Goal: Task Accomplishment & Management: Use online tool/utility

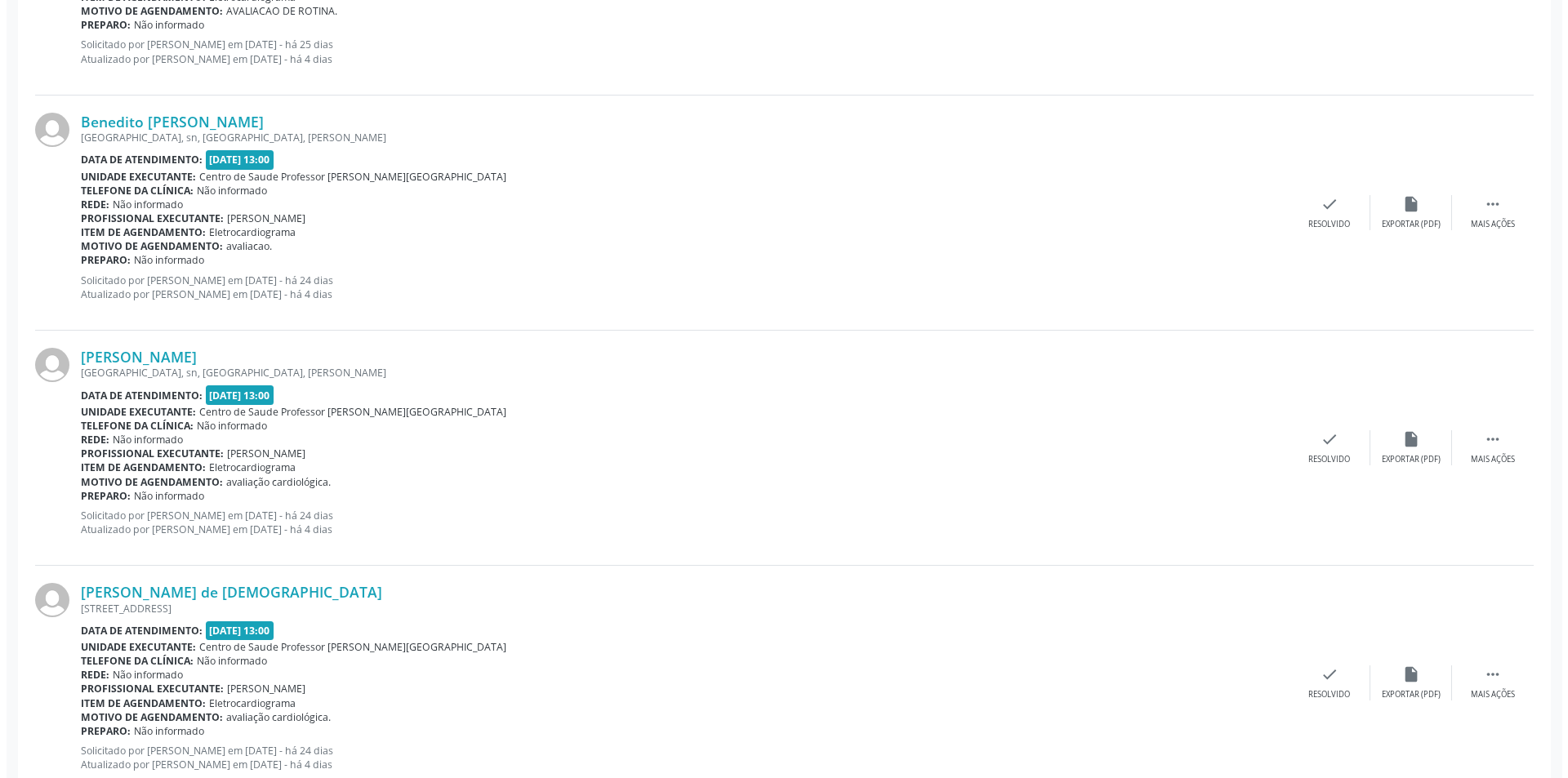
scroll to position [3334, 0]
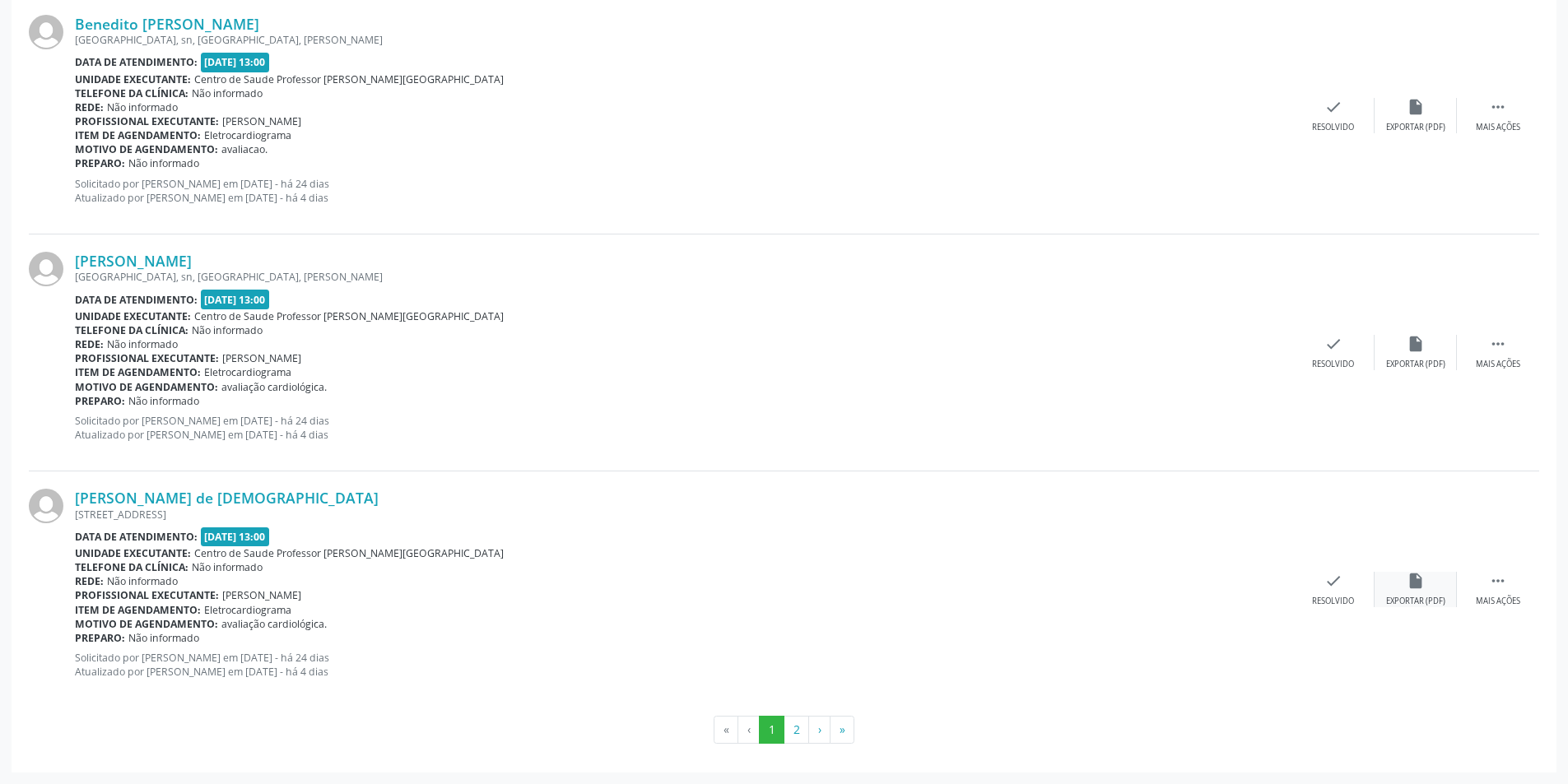
click at [1409, 592] on div "insert_drive_file Exportar (PDF)" at bounding box center [1415, 589] width 83 height 35
click at [1346, 596] on div "Resolvido" at bounding box center [1333, 602] width 42 height 12
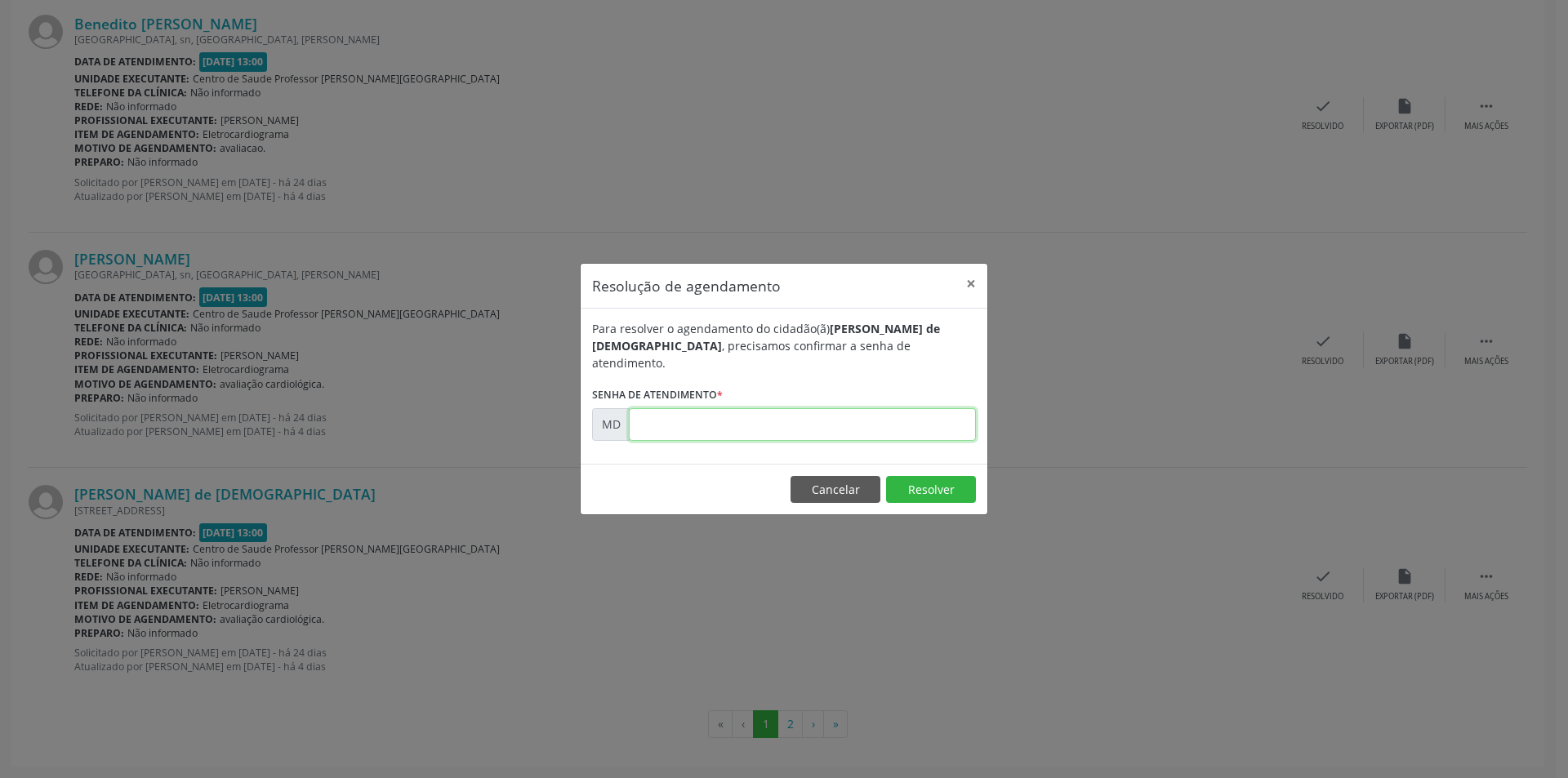
paste input "00001978"
type input "00001978"
click at [946, 483] on button "Resolver" at bounding box center [931, 490] width 90 height 28
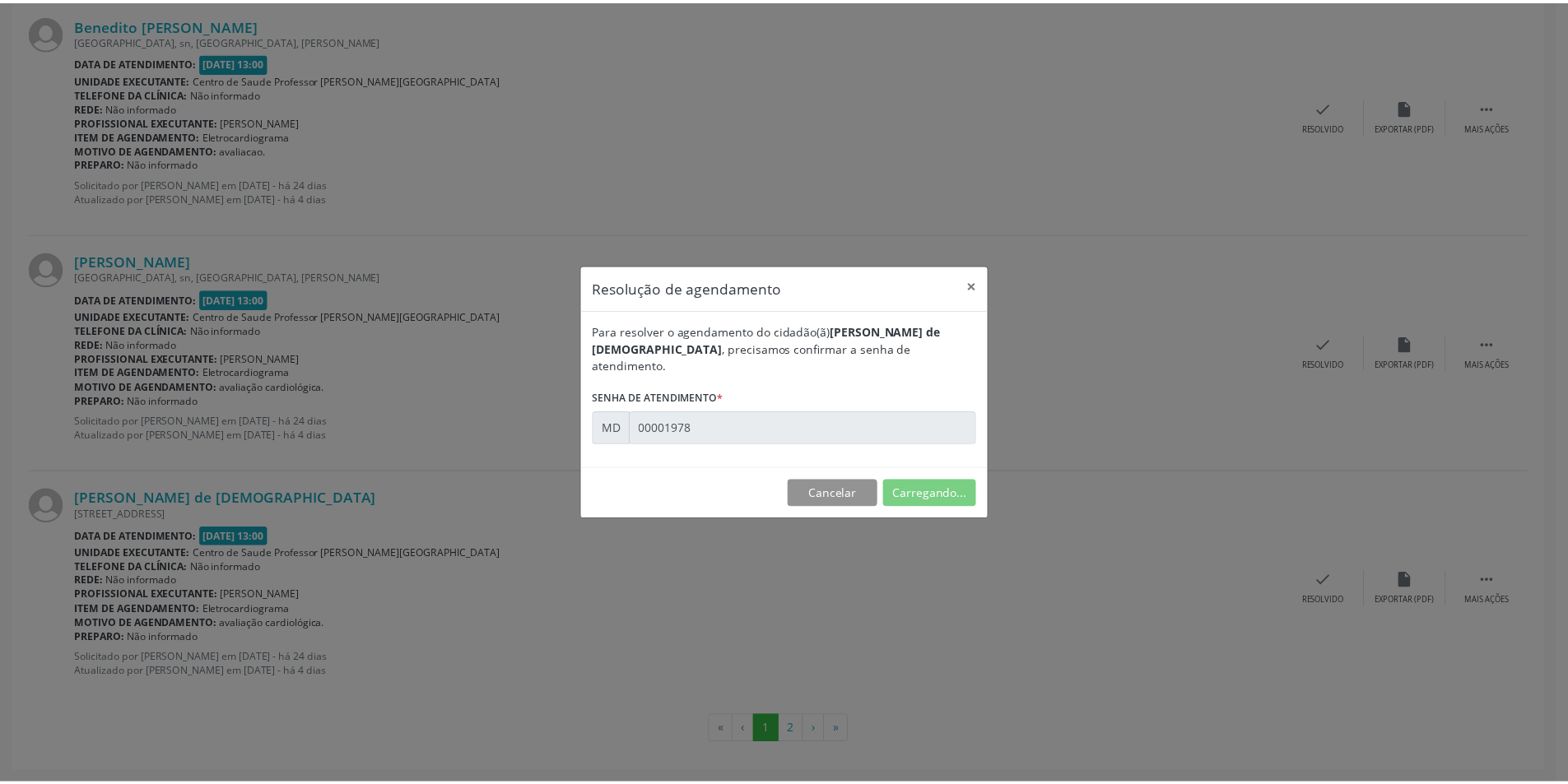
scroll to position [0, 0]
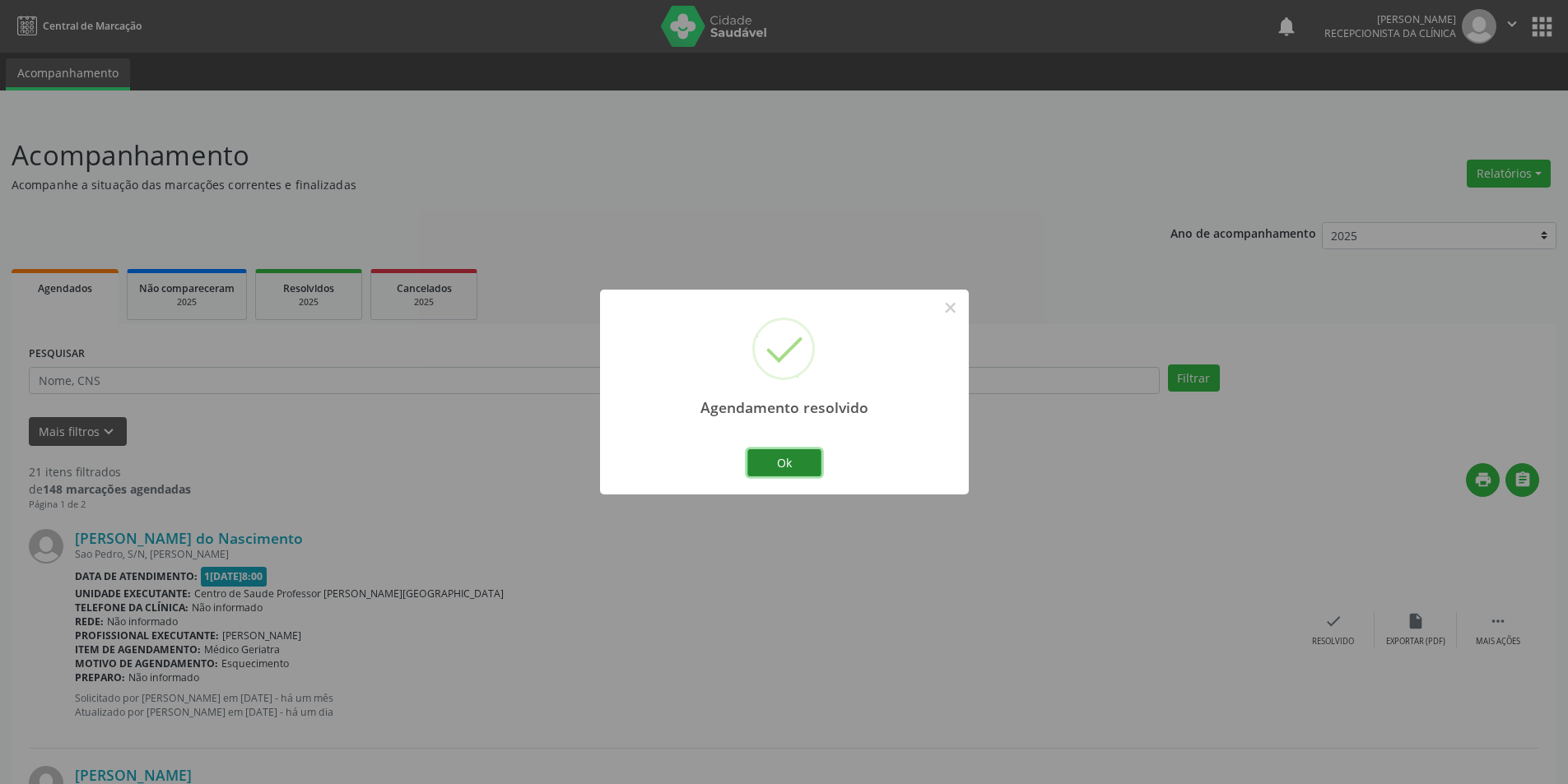
click at [801, 459] on button "Ok" at bounding box center [784, 463] width 74 height 28
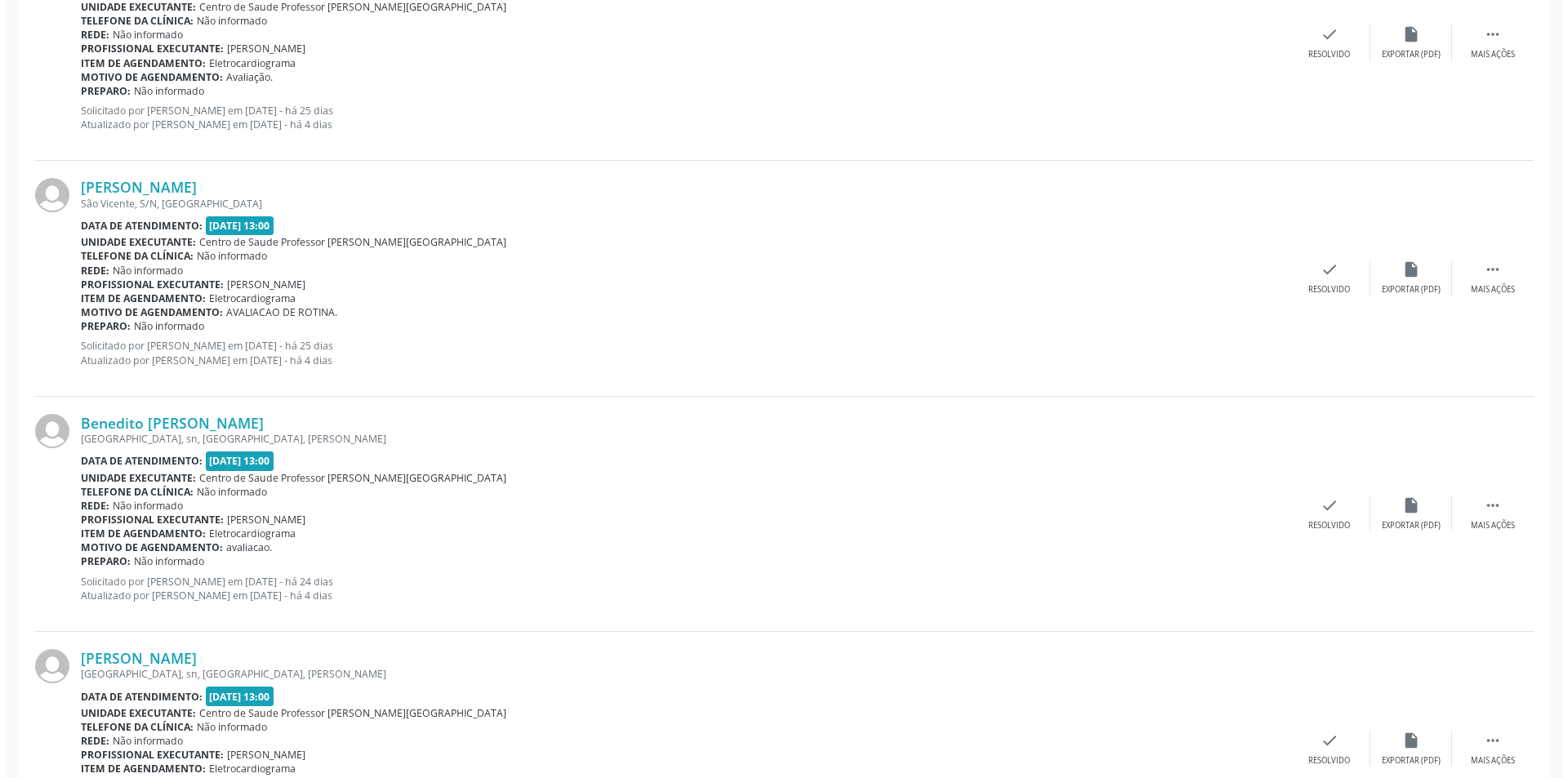
scroll to position [3008, 0]
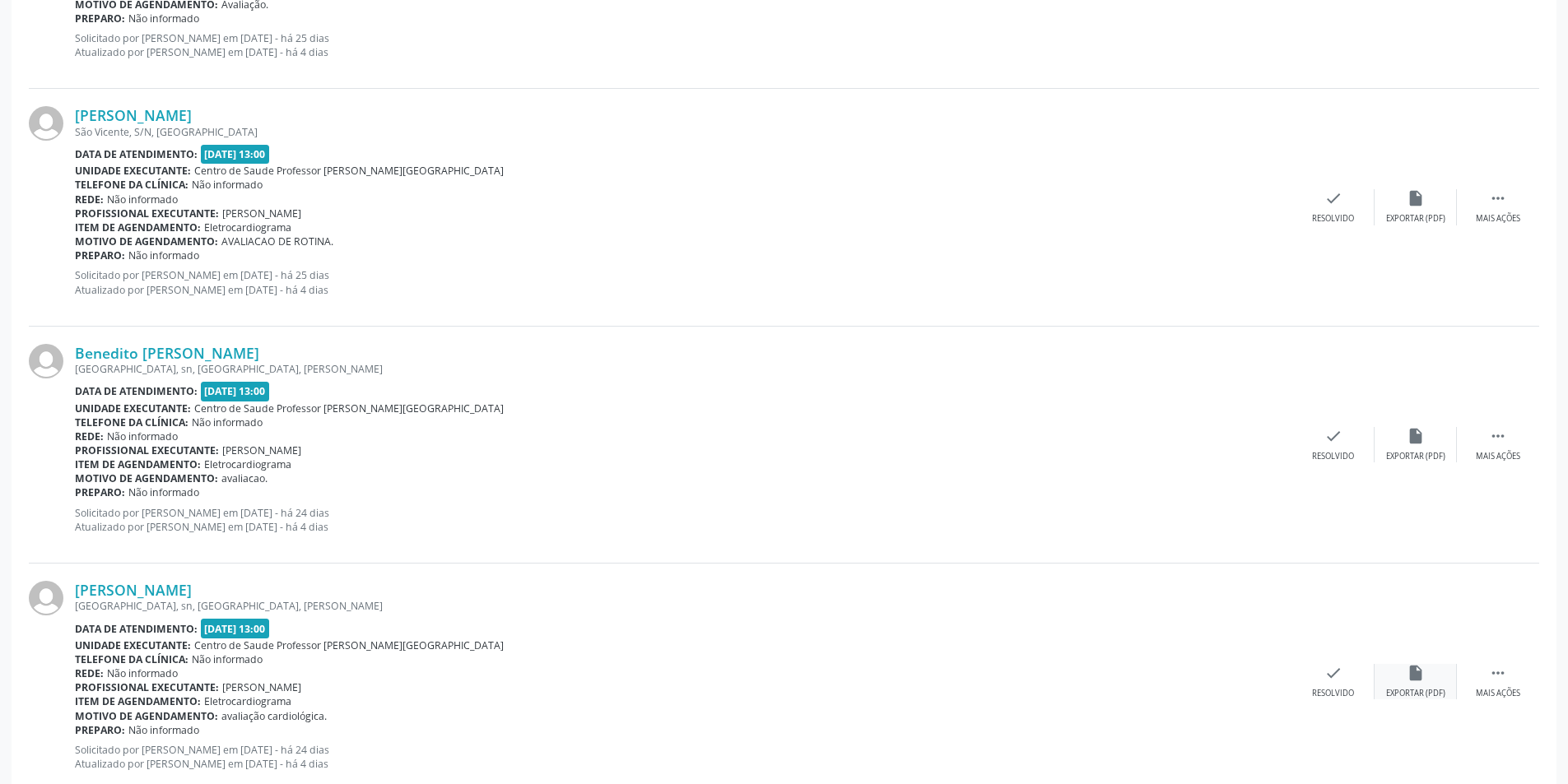
click at [1417, 684] on div "insert_drive_file Exportar (PDF)" at bounding box center [1415, 681] width 83 height 35
click at [1334, 692] on div "Resolvido" at bounding box center [1333, 693] width 42 height 12
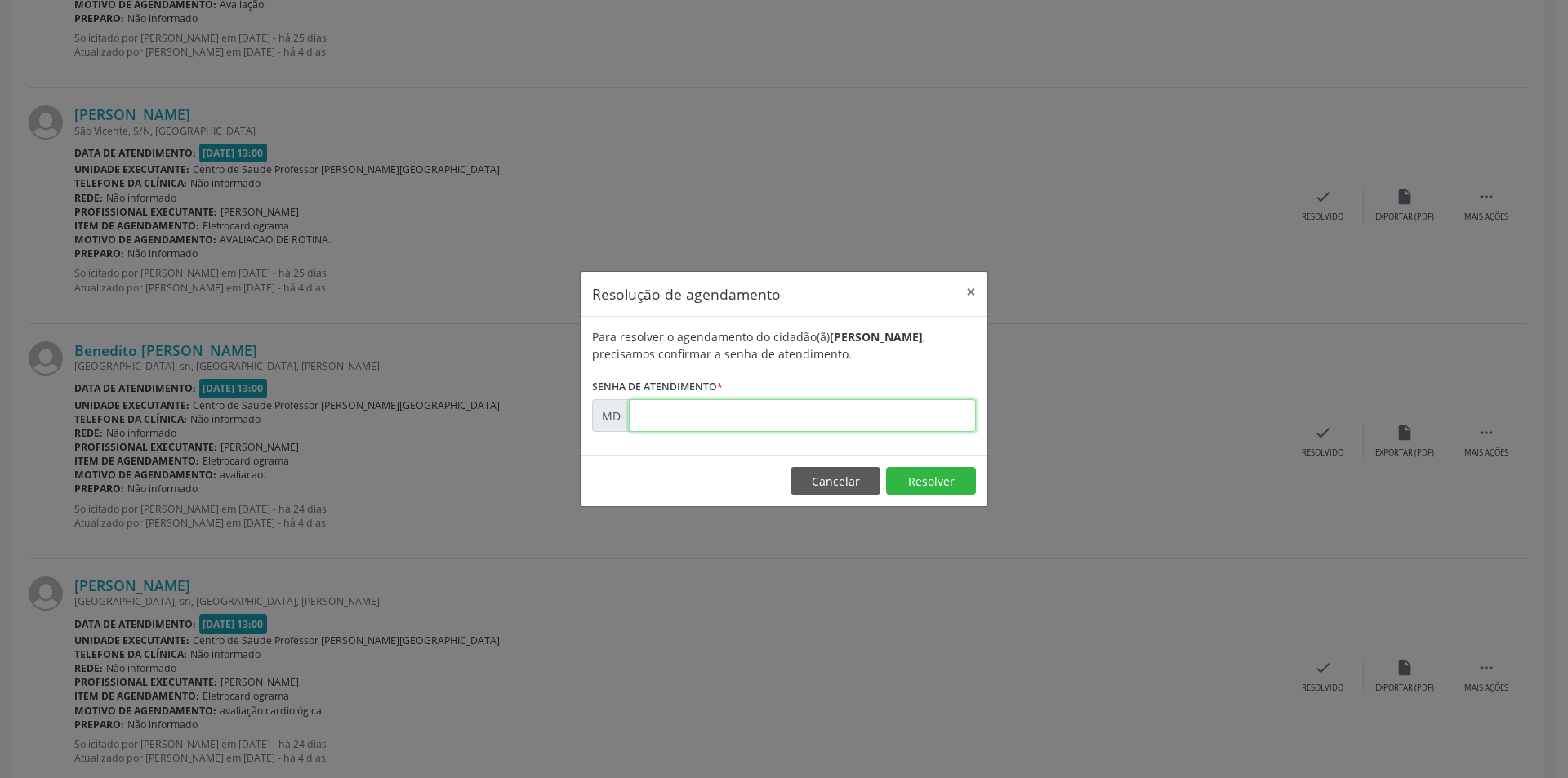
paste input "00001975"
type input "00001975"
click at [920, 477] on button "Resolver" at bounding box center [931, 481] width 90 height 28
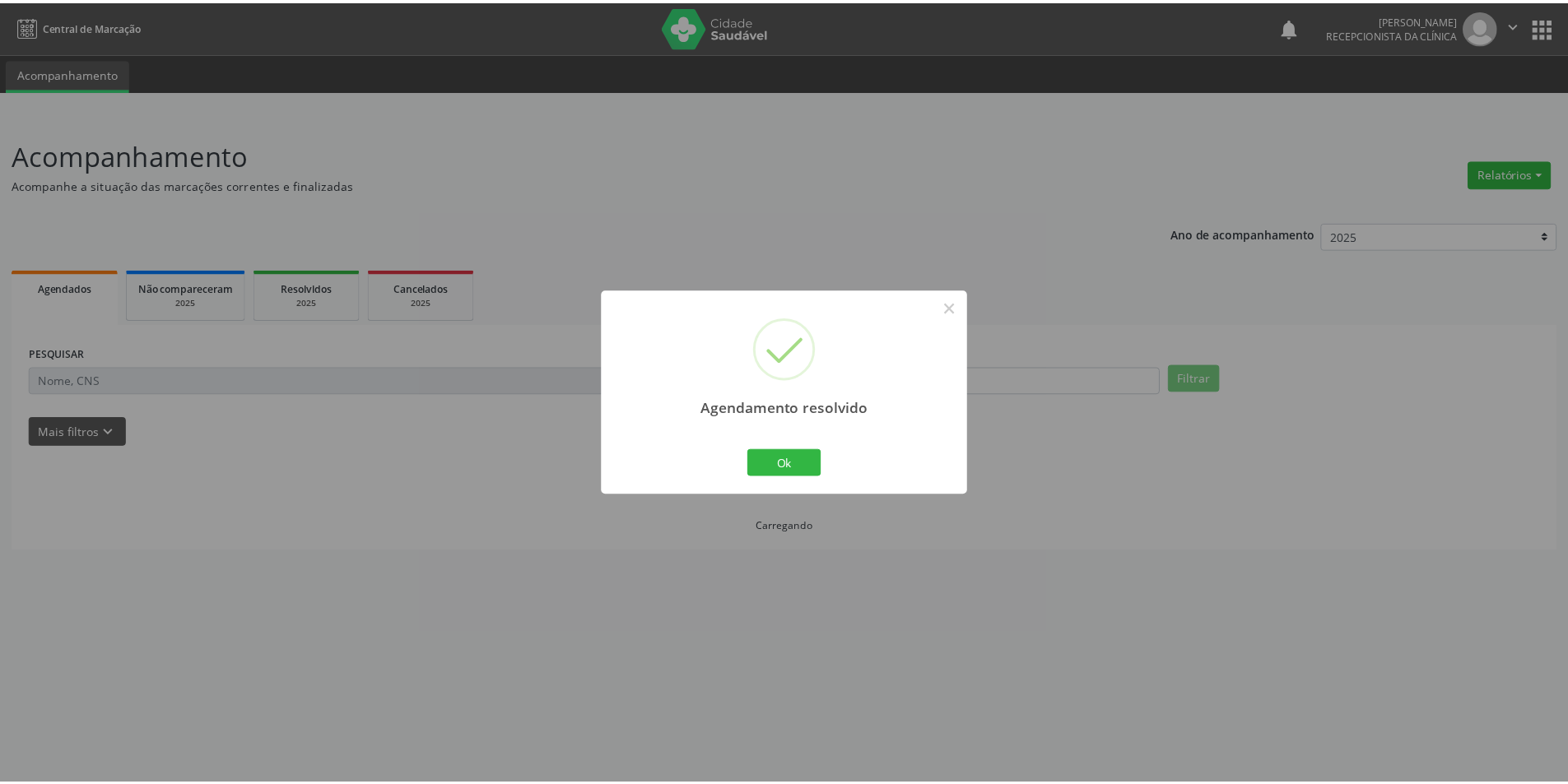
scroll to position [0, 0]
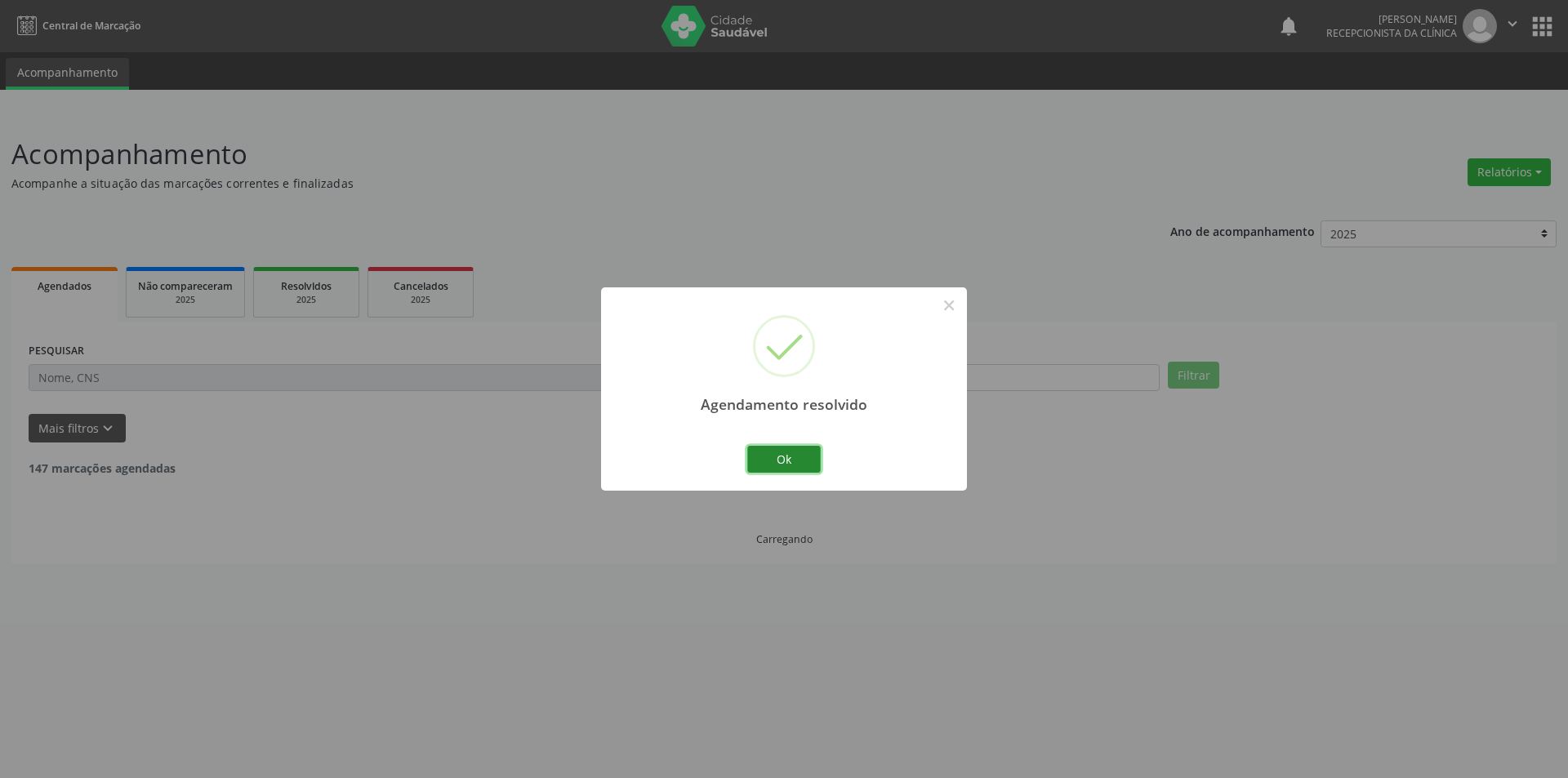
click at [775, 461] on button "Ok" at bounding box center [784, 459] width 74 height 28
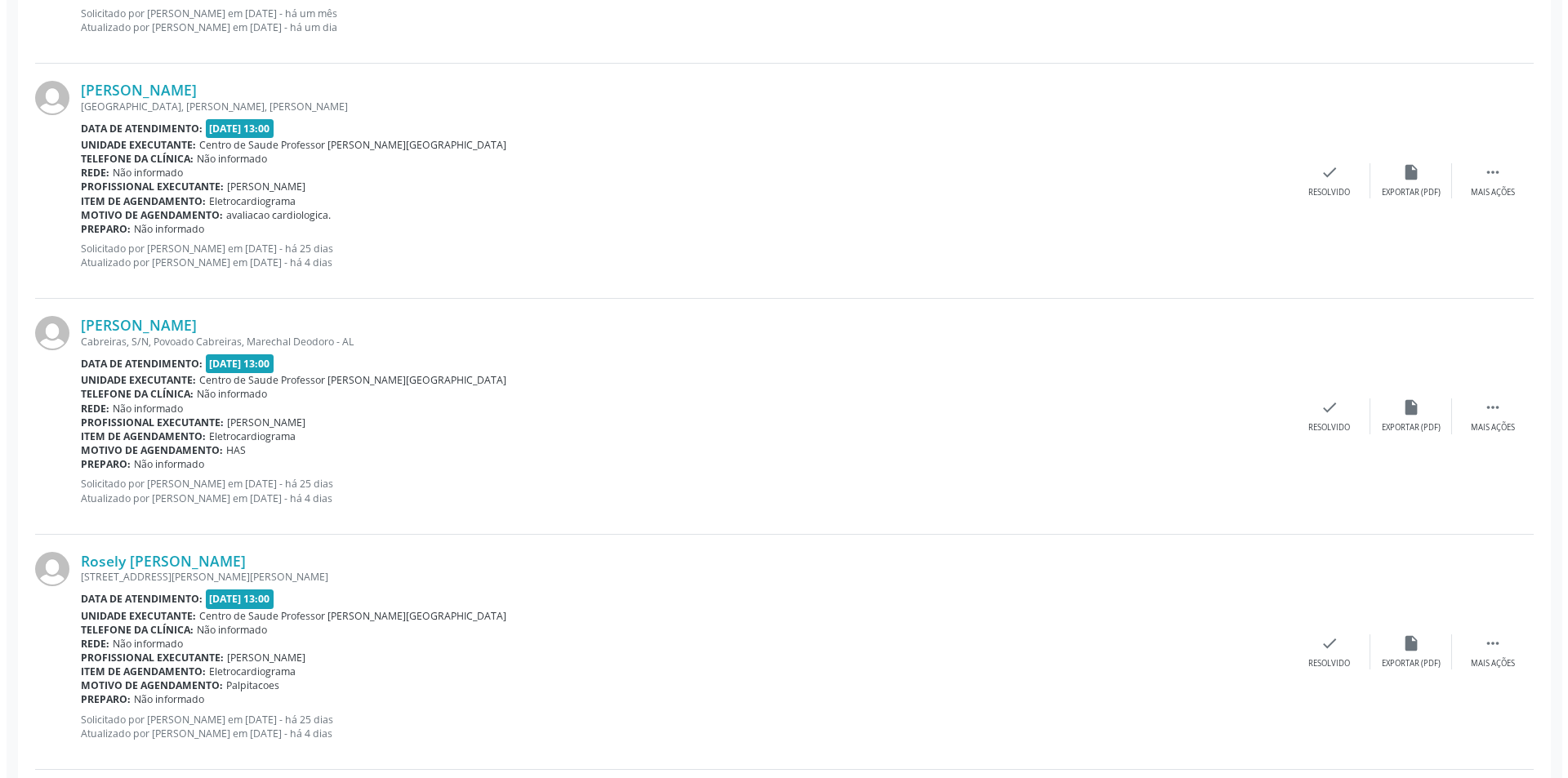
scroll to position [1959, 0]
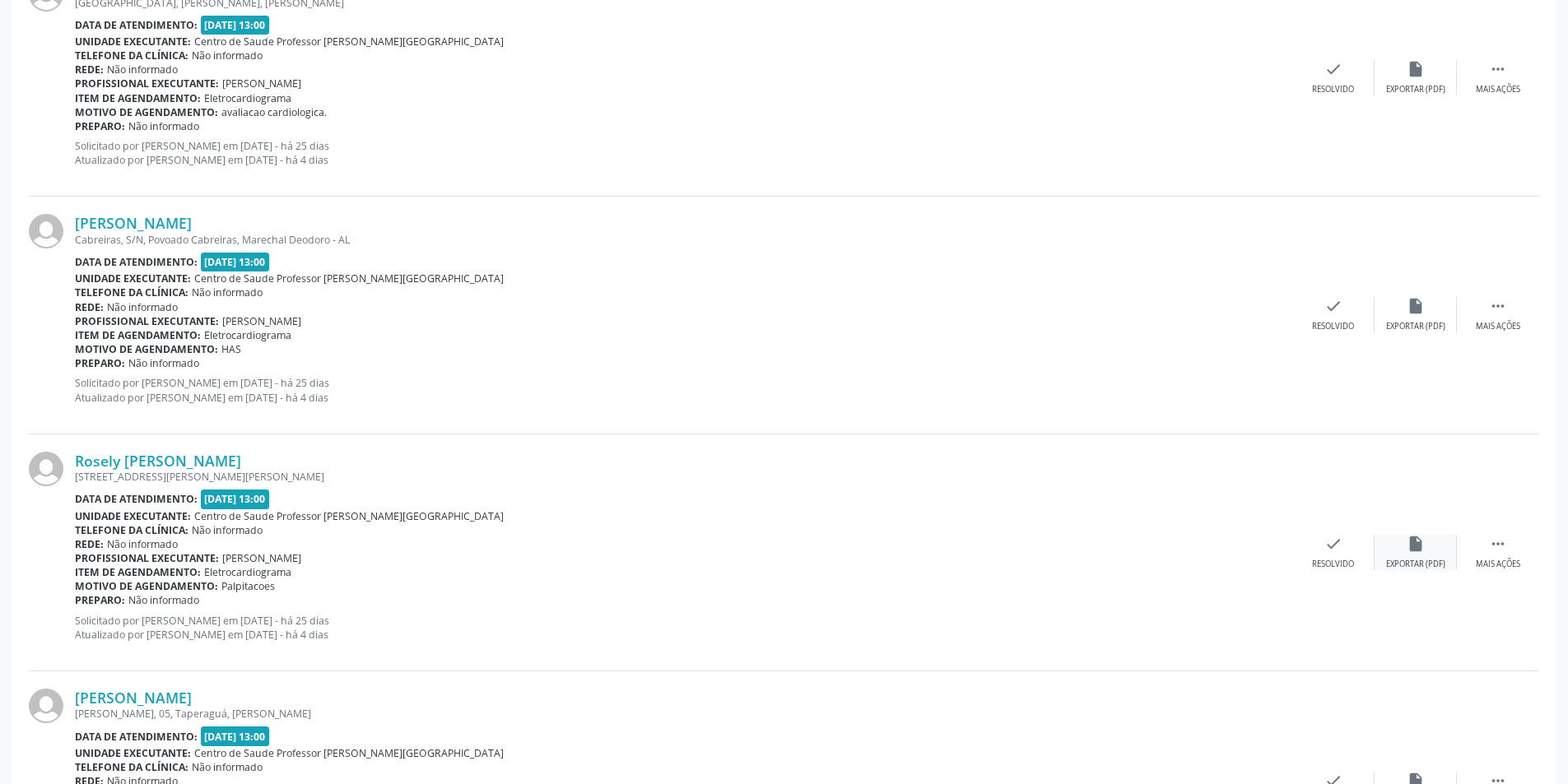
click at [1423, 554] on div "insert_drive_file Exportar (PDF)" at bounding box center [1415, 552] width 83 height 35
click at [1323, 559] on div "Resolvido" at bounding box center [1333, 564] width 42 height 12
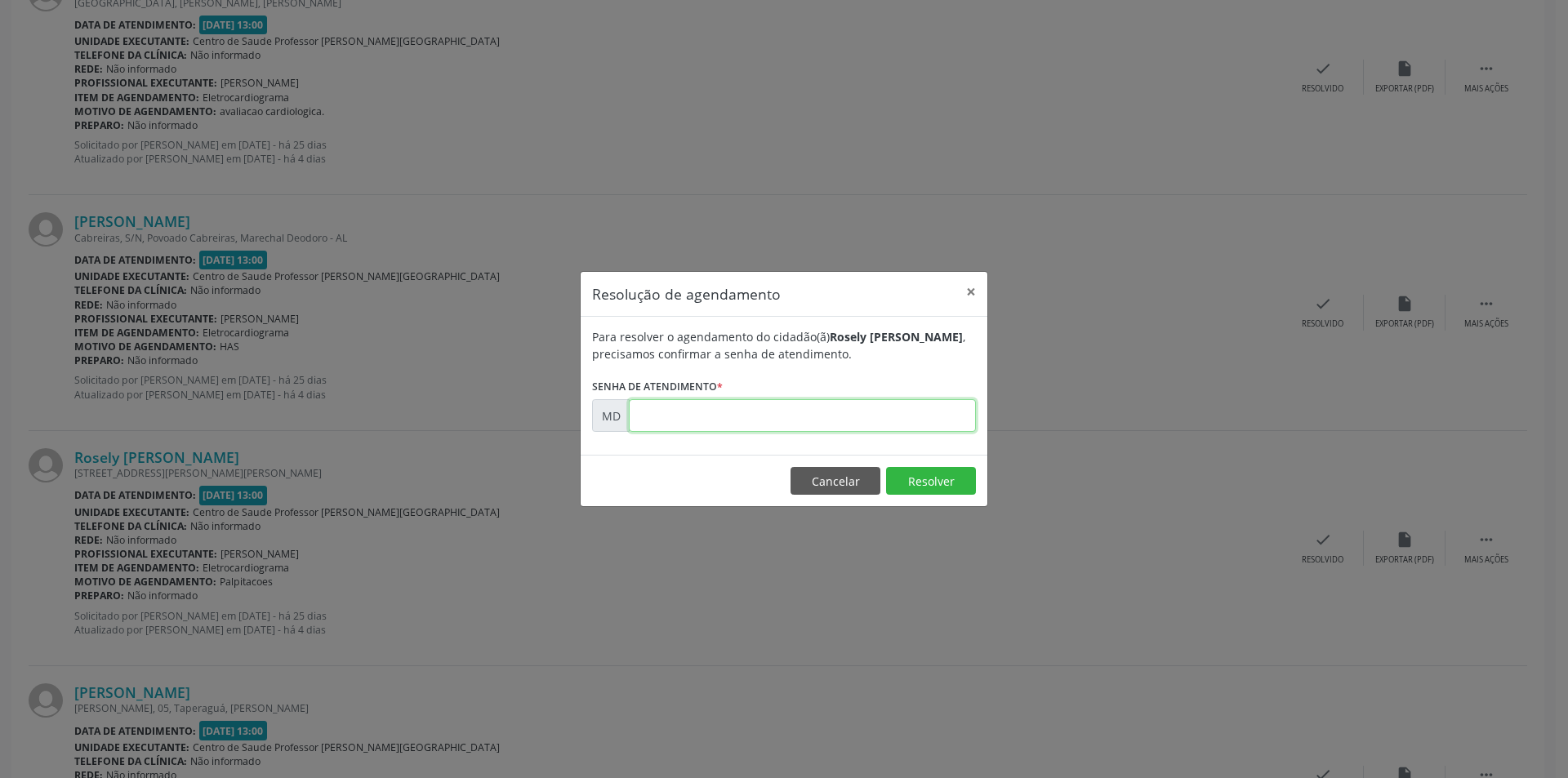
paste input "00001900"
type input "00001900"
click at [946, 486] on button "Resolver" at bounding box center [931, 481] width 90 height 28
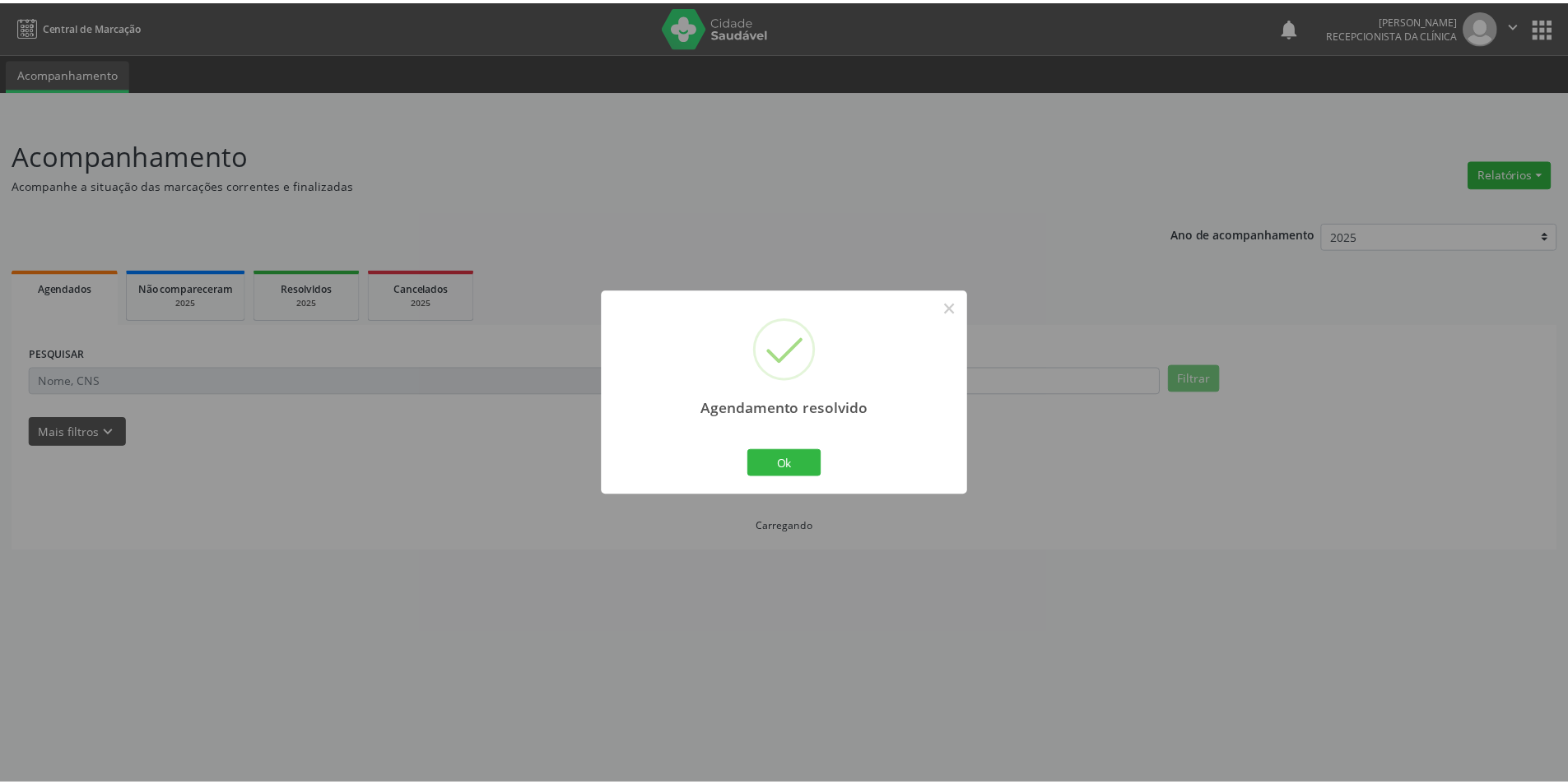
scroll to position [0, 0]
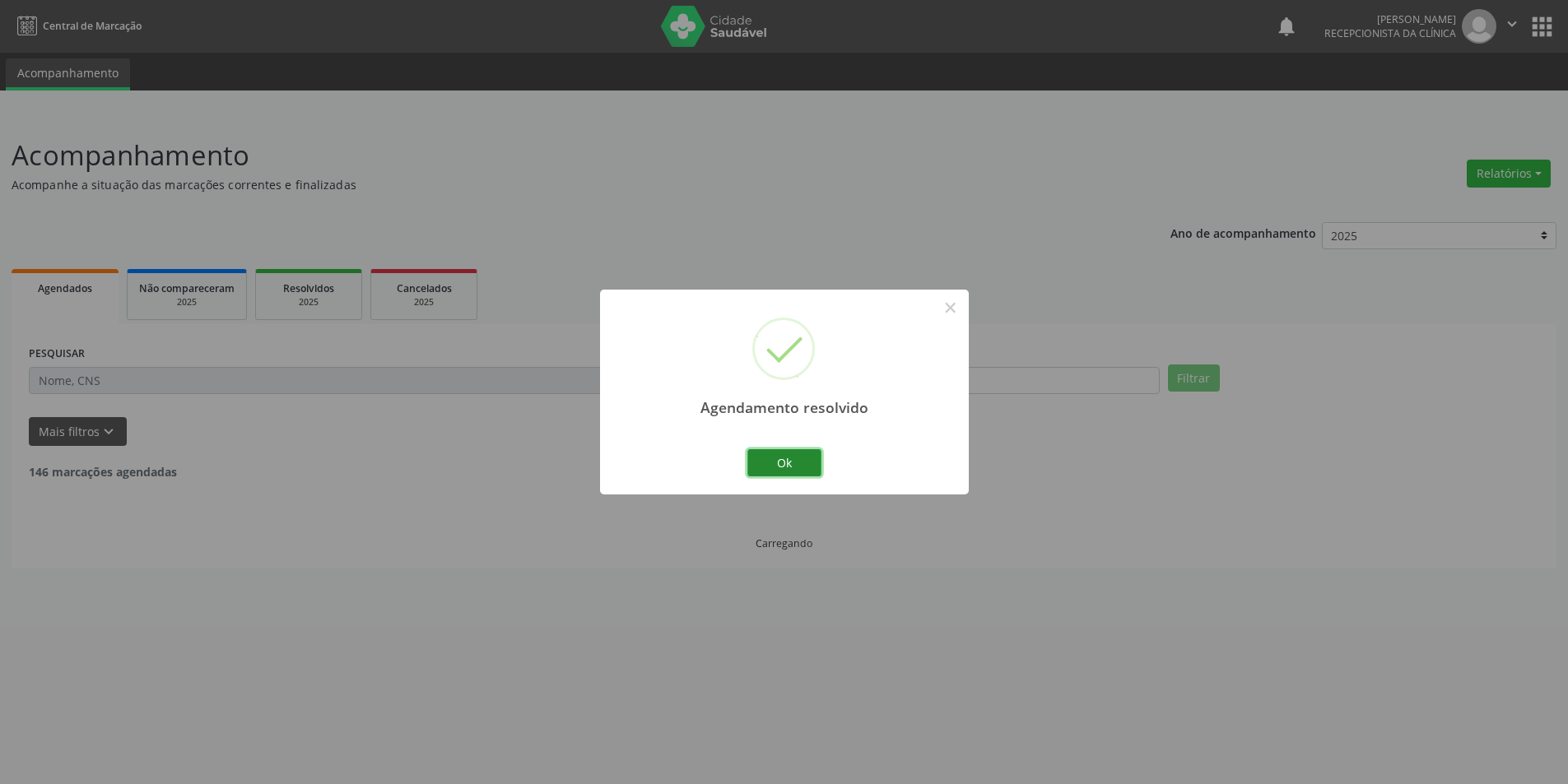
click at [808, 466] on button "Ok" at bounding box center [784, 463] width 74 height 28
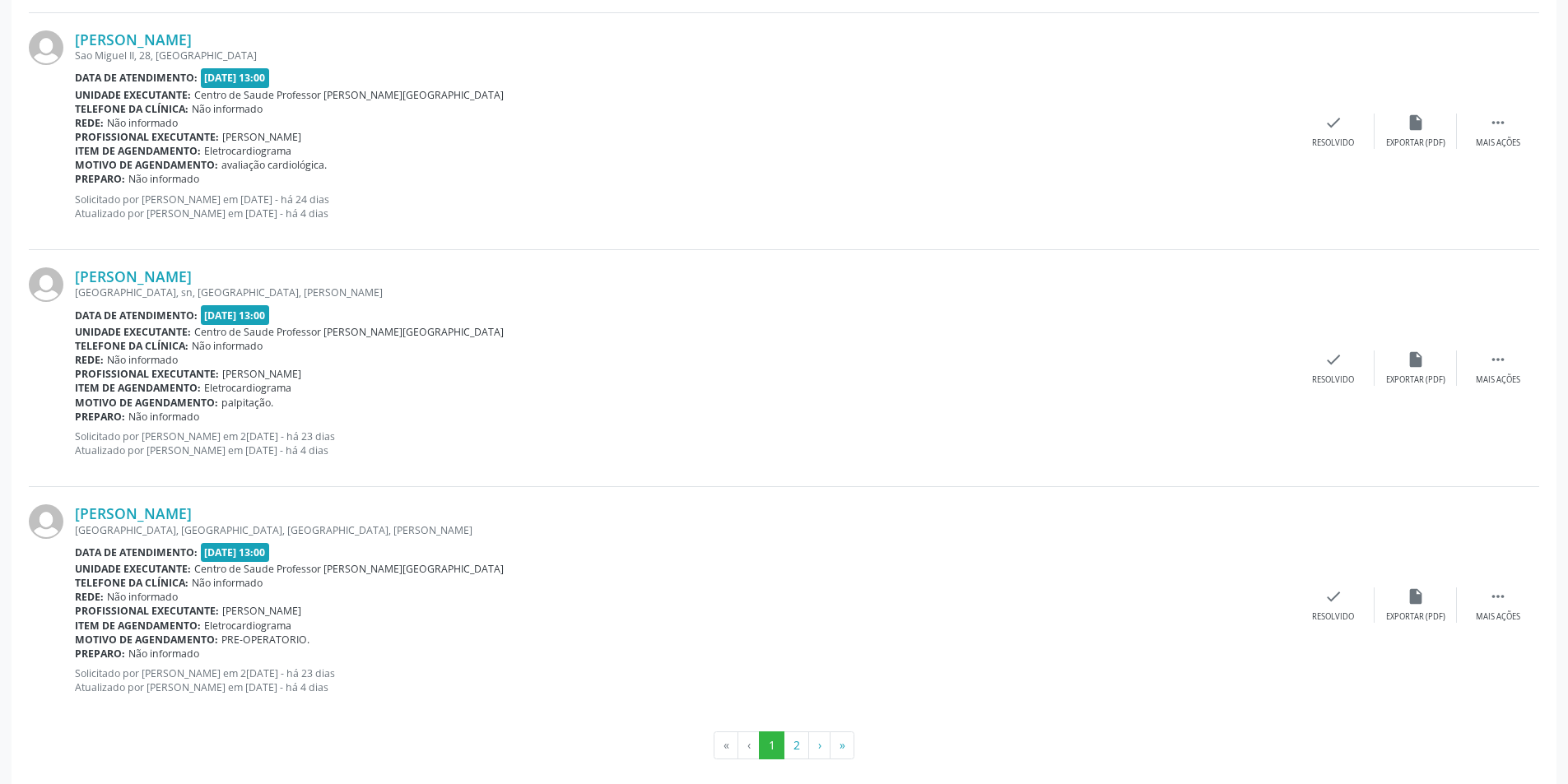
scroll to position [3360, 0]
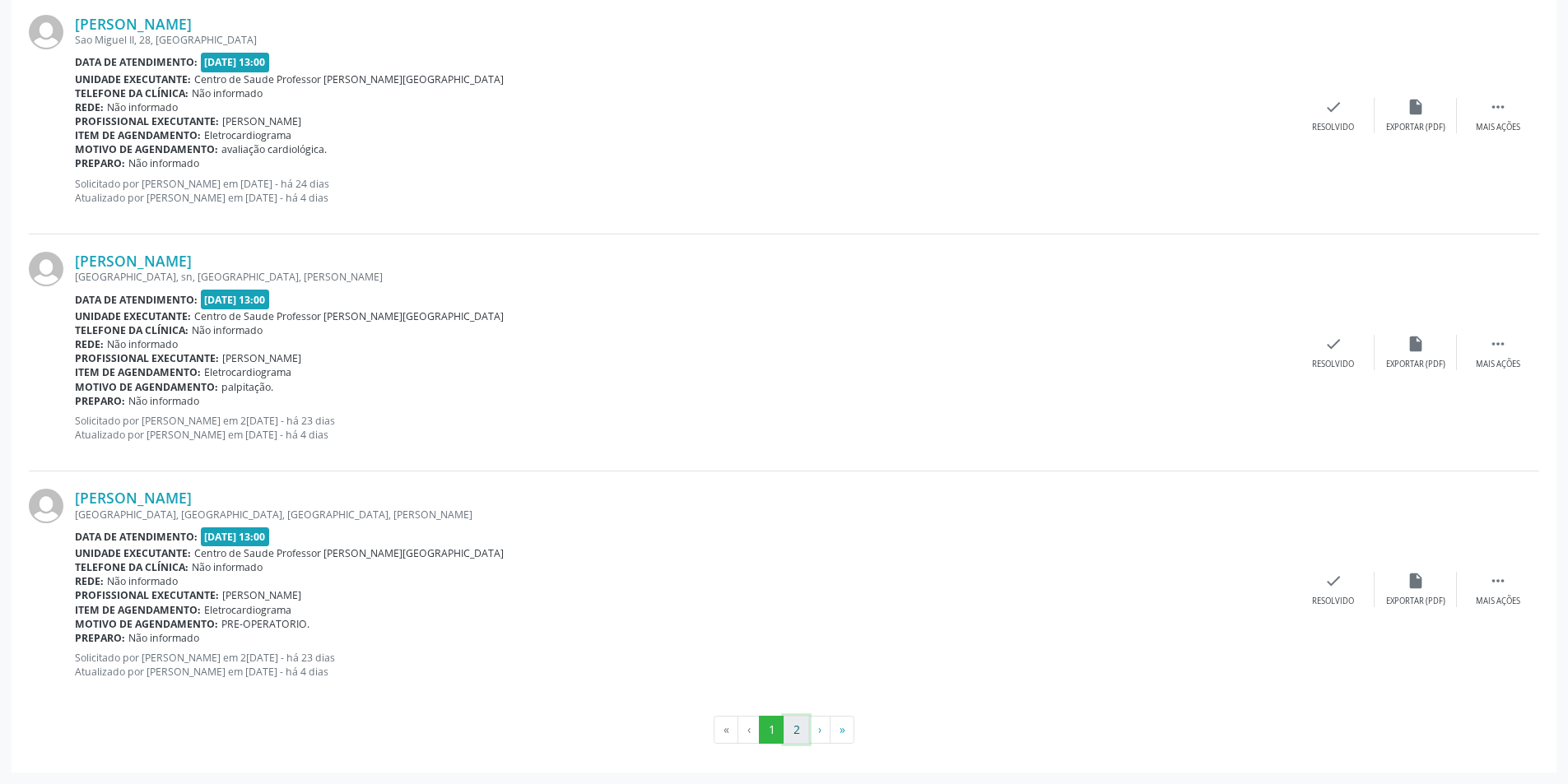
click at [790, 721] on button "2" at bounding box center [796, 730] width 25 height 28
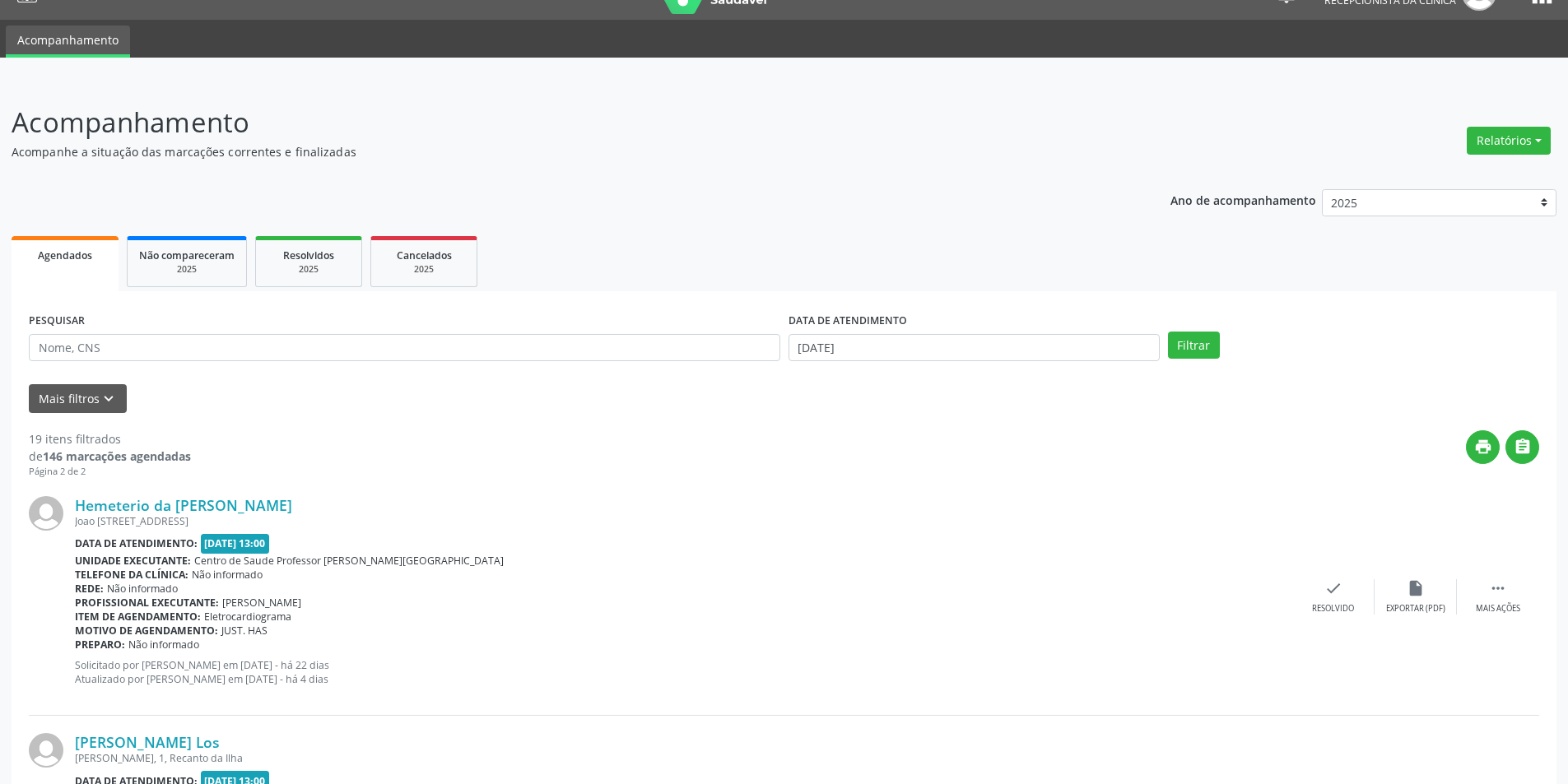
scroll to position [0, 0]
